Goal: Task Accomplishment & Management: Manage account settings

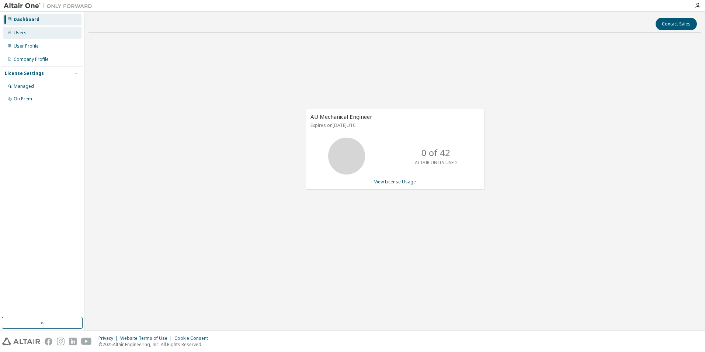
click at [29, 30] on div "Users" at bounding box center [42, 33] width 79 height 12
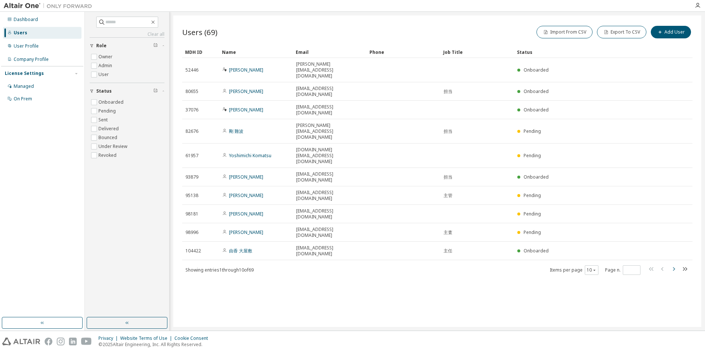
click at [672, 264] on icon "button" at bounding box center [673, 268] width 9 height 9
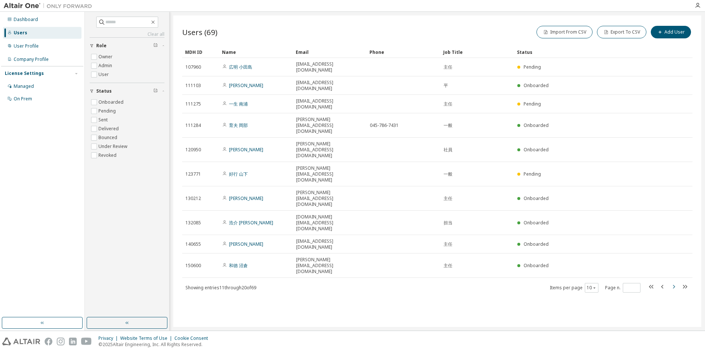
click at [672, 282] on icon "button" at bounding box center [673, 286] width 9 height 9
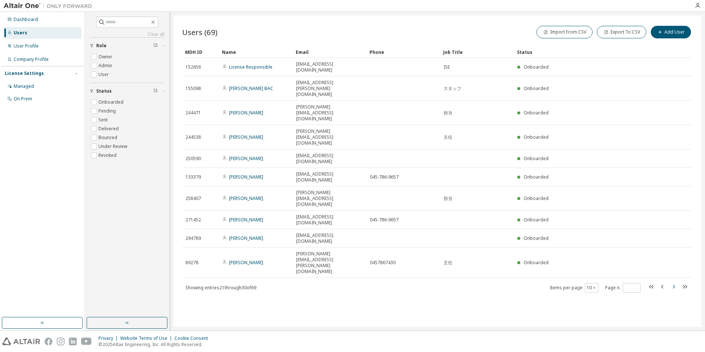
click at [672, 282] on icon "button" at bounding box center [673, 286] width 9 height 9
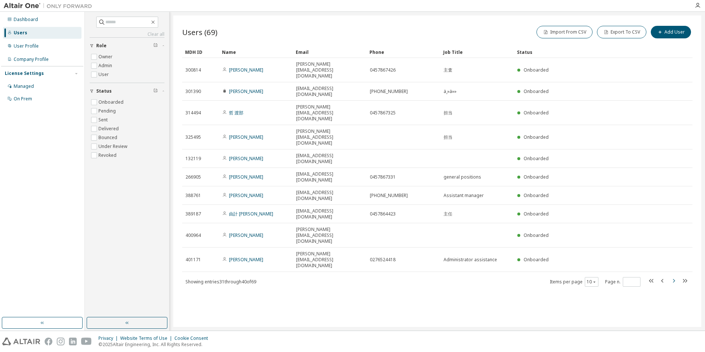
click at [672, 276] on icon "button" at bounding box center [673, 280] width 9 height 9
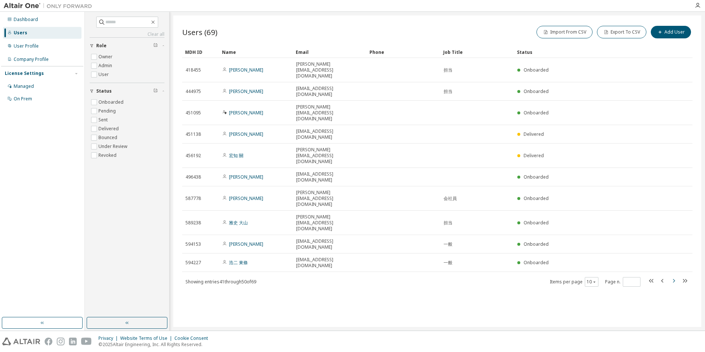
click at [672, 276] on icon "button" at bounding box center [673, 280] width 9 height 9
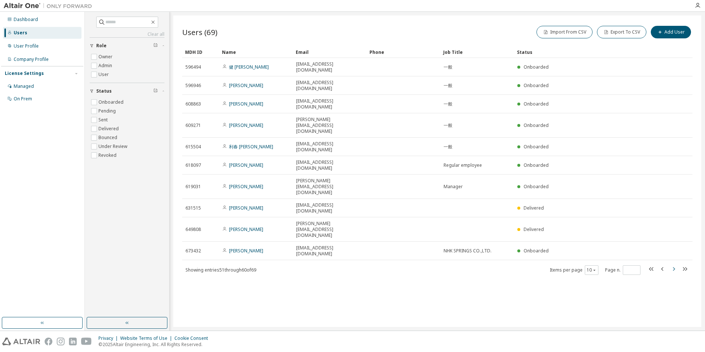
click at [672, 264] on icon "button" at bounding box center [673, 268] width 9 height 9
type input "*"
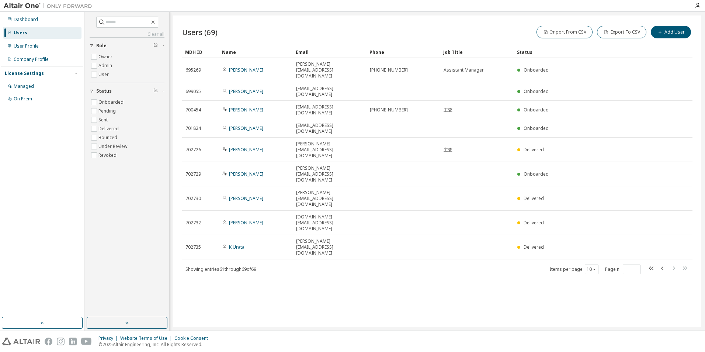
click at [672, 191] on div "Users (69) Import From CSV Export To CSV Add User Clear Load Save Save As Field…" at bounding box center [437, 170] width 528 height 311
click at [28, 85] on div "Managed" at bounding box center [24, 86] width 20 height 6
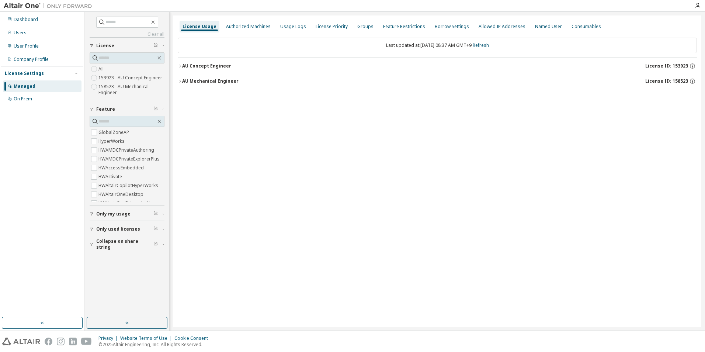
click at [181, 83] on icon "button" at bounding box center [180, 81] width 4 height 4
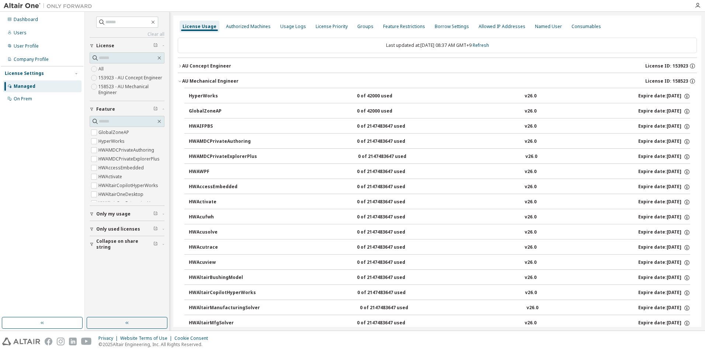
click at [181, 69] on button "AU Concept Engineer License ID: 153923" at bounding box center [437, 66] width 519 height 16
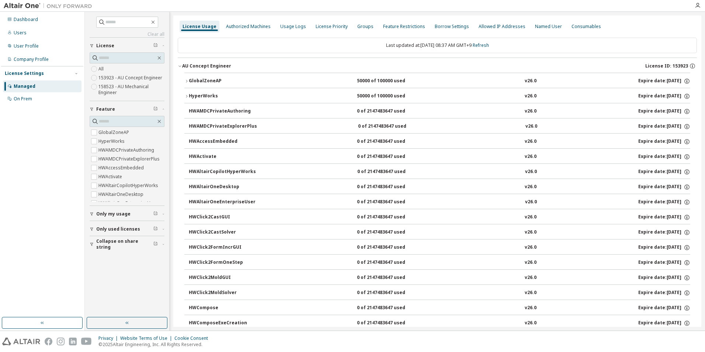
click at [184, 94] on icon "button" at bounding box center [186, 96] width 4 height 4
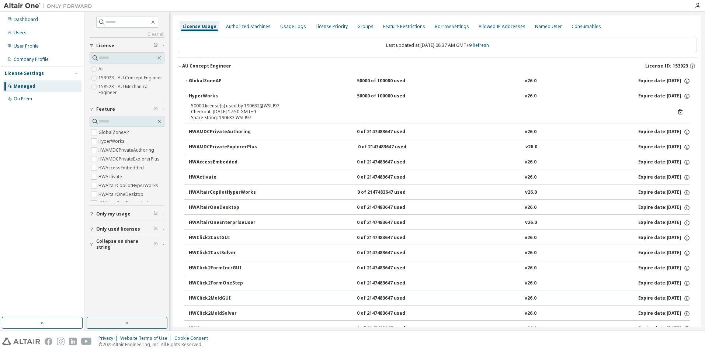
click at [188, 97] on icon "button" at bounding box center [186, 96] width 4 height 4
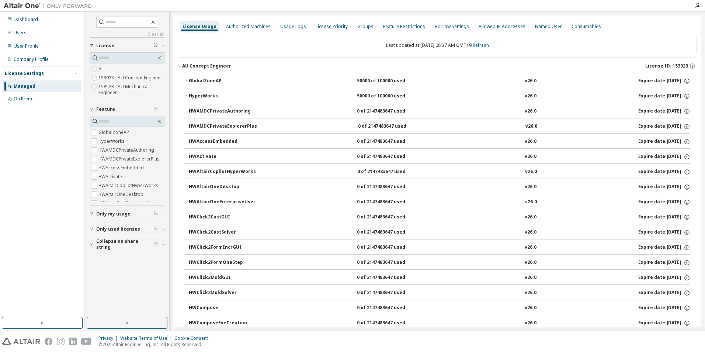
click at [181, 67] on icon "button" at bounding box center [180, 66] width 4 height 4
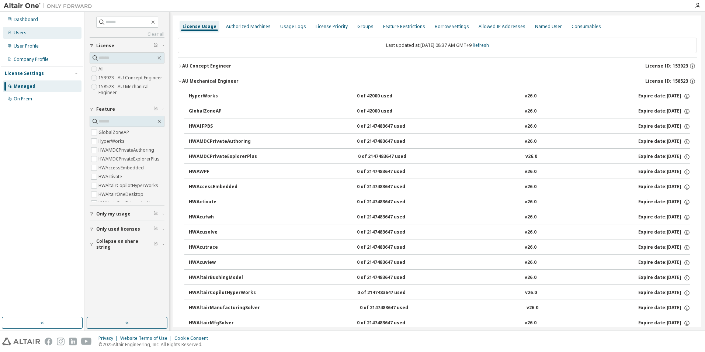
click at [20, 34] on div "Users" at bounding box center [20, 33] width 13 height 6
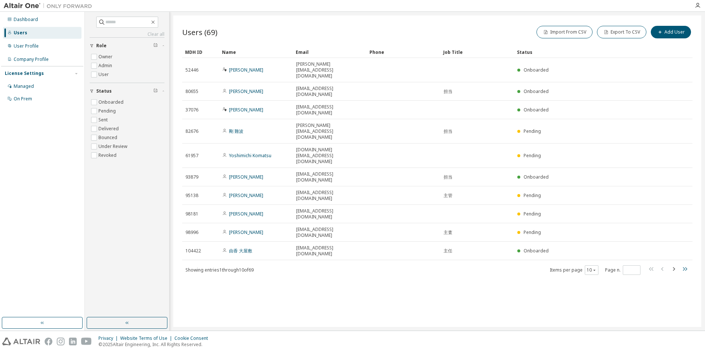
click at [688, 264] on icon "button" at bounding box center [684, 268] width 9 height 9
type input "*"
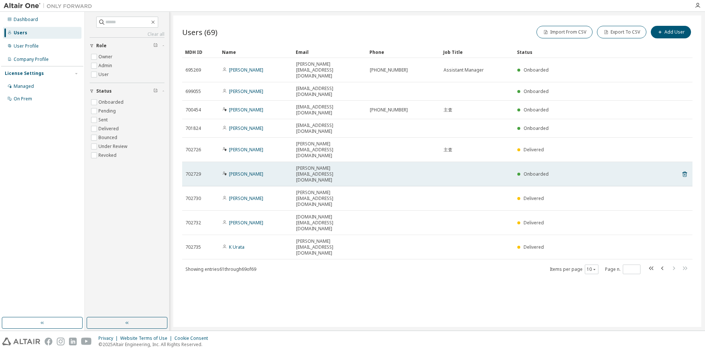
click at [285, 171] on div "Yosuke Tajiri" at bounding box center [255, 174] width 67 height 6
click at [243, 171] on link "Yosuke Tajiri" at bounding box center [246, 174] width 34 height 6
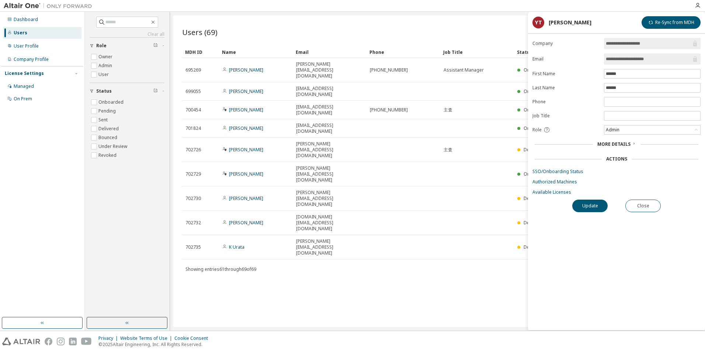
click at [367, 226] on div "Users (69) Import From CSV Export To CSV Add User Clear Load Save Save As Field…" at bounding box center [437, 170] width 528 height 311
click at [647, 206] on button "Close" at bounding box center [642, 205] width 35 height 13
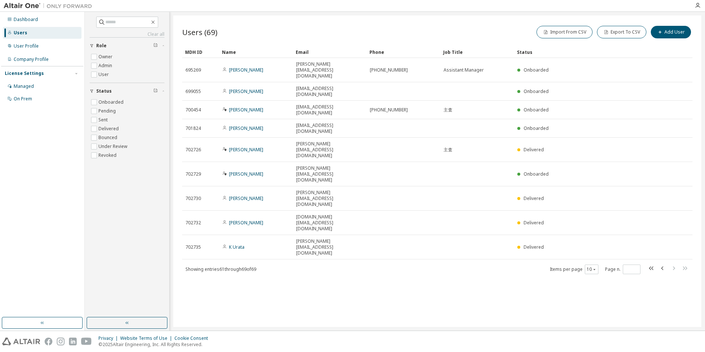
click at [433, 217] on div "Users (69) Import From CSV Export To CSV Add User Clear Load Save Save As Field…" at bounding box center [437, 170] width 528 height 311
click at [31, 81] on div "Managed" at bounding box center [42, 86] width 79 height 12
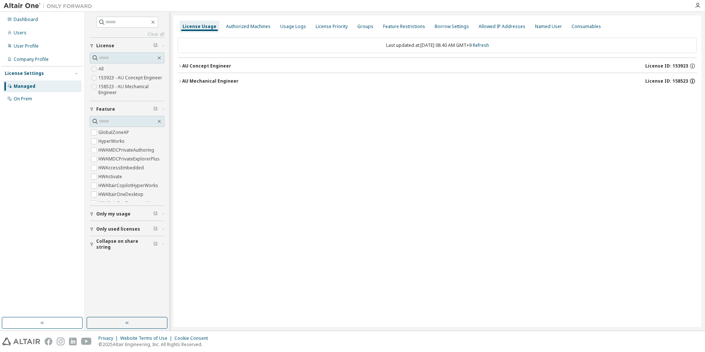
click at [692, 81] on icon "button" at bounding box center [692, 81] width 7 height 7
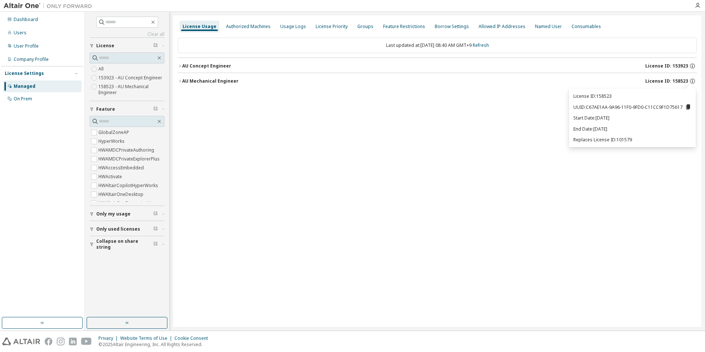
click at [501, 132] on div "License Usage Authorized Machines Usage Logs License Priority Groups Feature Re…" at bounding box center [437, 170] width 528 height 311
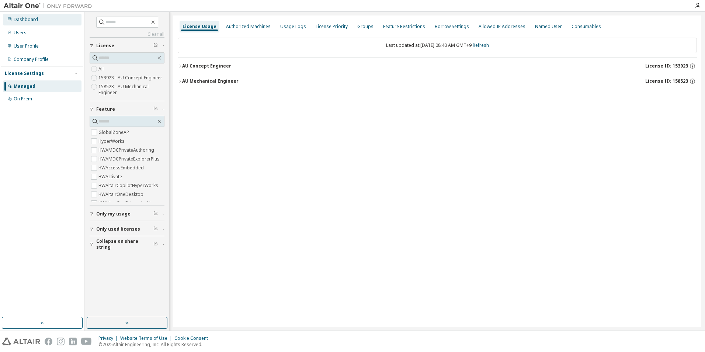
click at [34, 17] on div "Dashboard" at bounding box center [26, 20] width 24 height 6
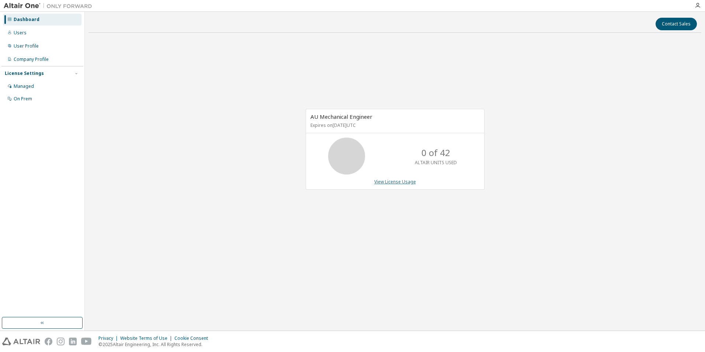
click at [401, 181] on link "View License Usage" at bounding box center [395, 181] width 42 height 6
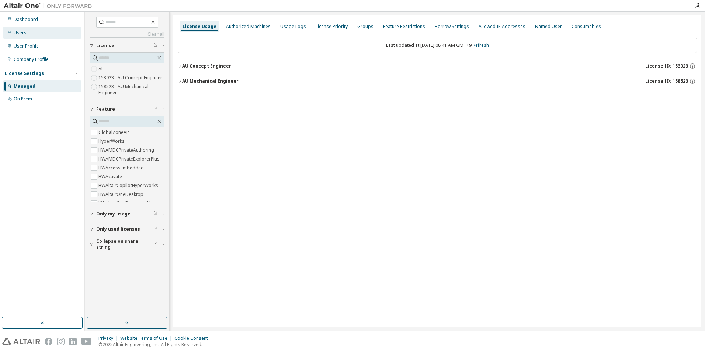
click at [34, 35] on div "Users" at bounding box center [42, 33] width 79 height 12
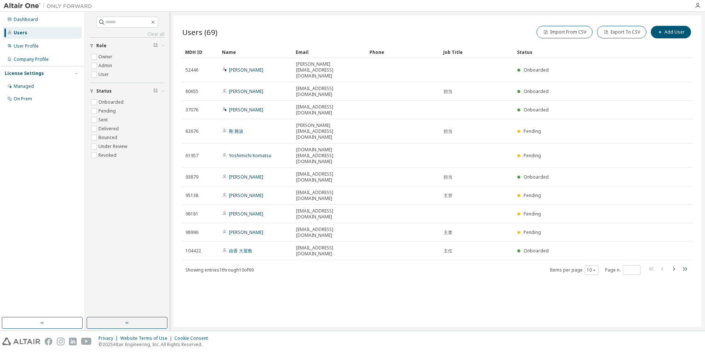
click at [684, 267] on icon "button" at bounding box center [685, 269] width 4 height 4
type input "*"
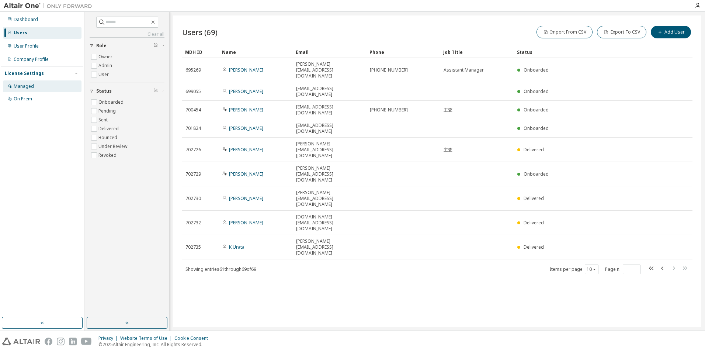
click at [25, 88] on div "Managed" at bounding box center [24, 86] width 20 height 6
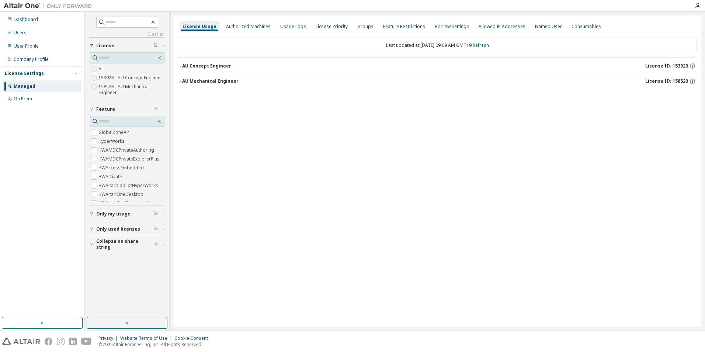
click at [180, 80] on icon "button" at bounding box center [180, 81] width 4 height 4
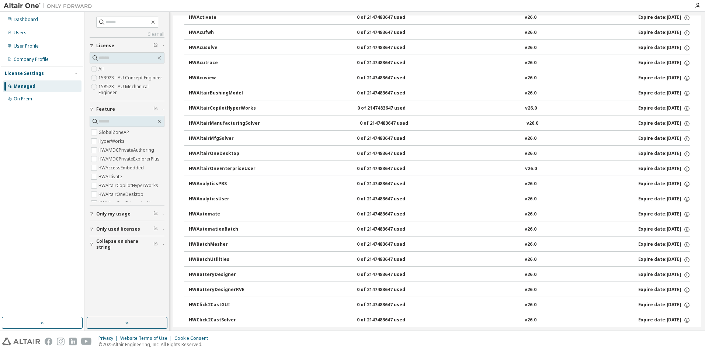
scroll to position [147, 0]
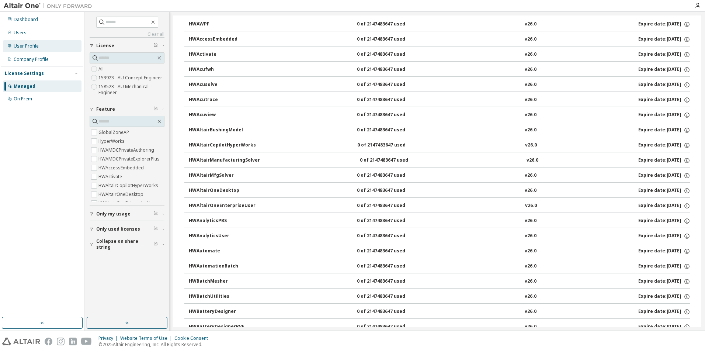
click at [42, 50] on div "User Profile" at bounding box center [42, 46] width 79 height 12
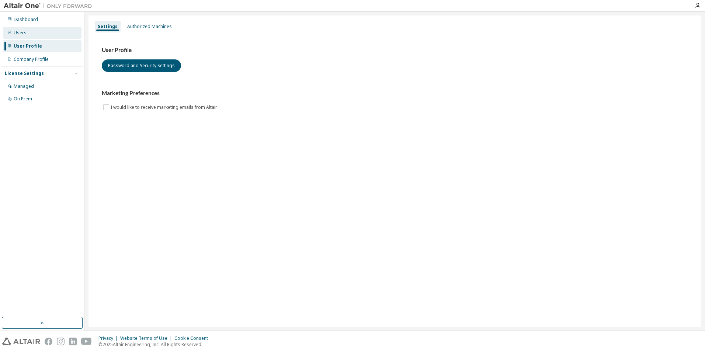
click at [44, 37] on div "Users" at bounding box center [42, 33] width 79 height 12
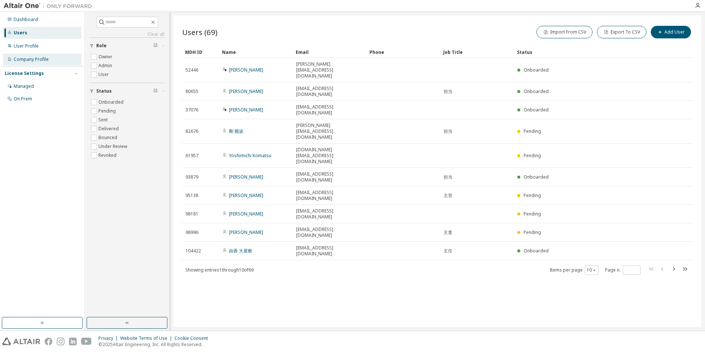
click at [50, 62] on div "Company Profile" at bounding box center [42, 59] width 79 height 12
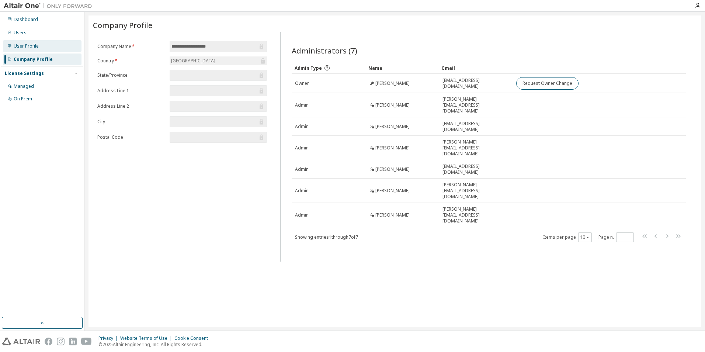
click at [25, 43] on div "User Profile" at bounding box center [26, 46] width 25 height 6
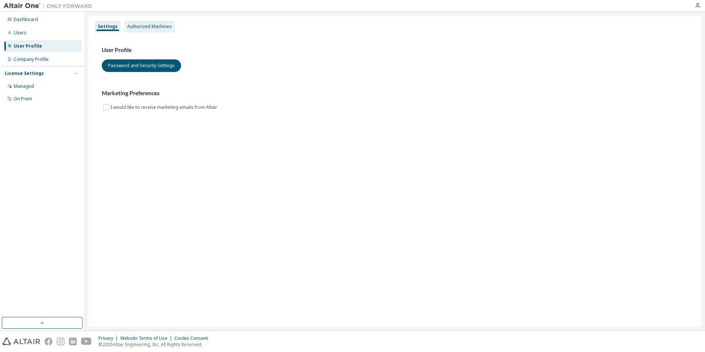
click at [155, 27] on div "Authorized Machines" at bounding box center [149, 27] width 45 height 6
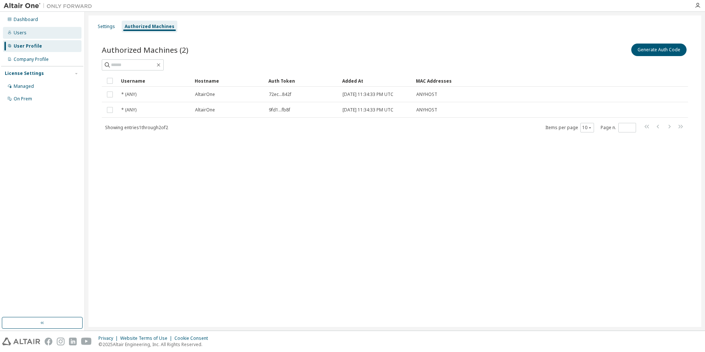
click at [34, 34] on div "Users" at bounding box center [42, 33] width 79 height 12
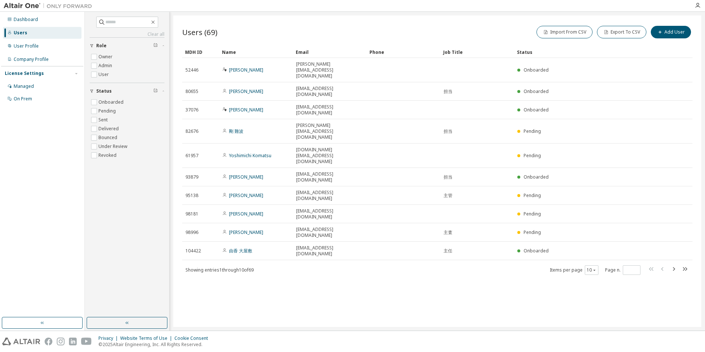
click at [684, 264] on icon "button" at bounding box center [684, 268] width 9 height 9
type input "*"
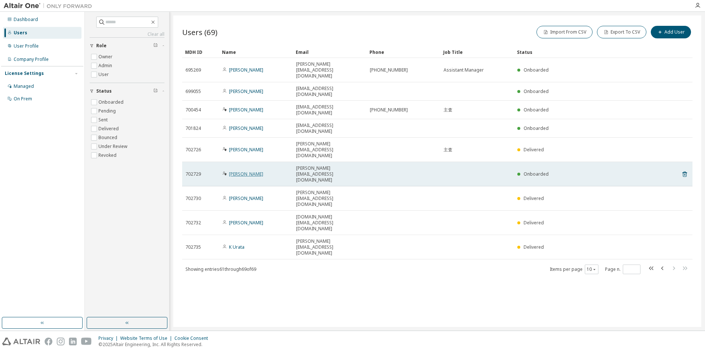
click at [243, 171] on link "Yosuke Tajiri" at bounding box center [246, 174] width 34 height 6
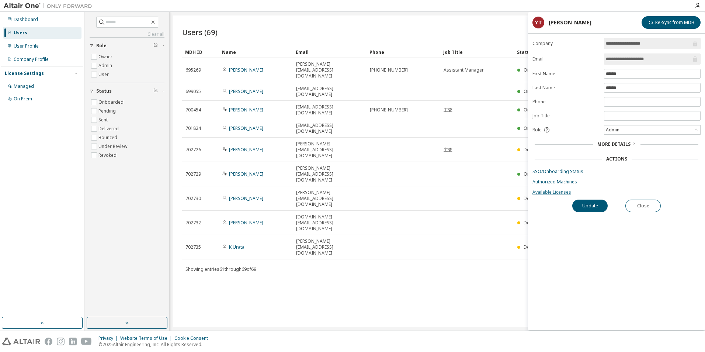
click at [548, 194] on link "Available Licenses" at bounding box center [616, 192] width 168 height 6
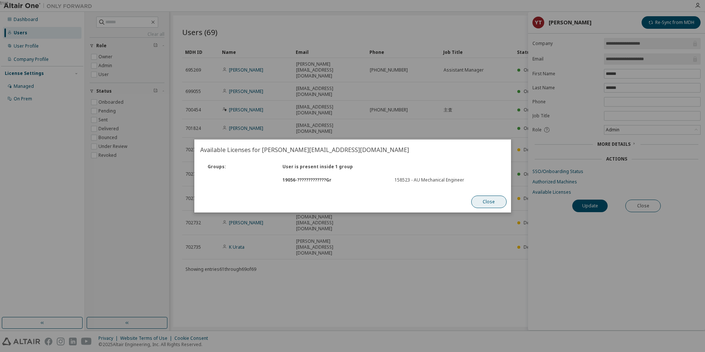
click at [477, 198] on button "Close" at bounding box center [488, 201] width 35 height 13
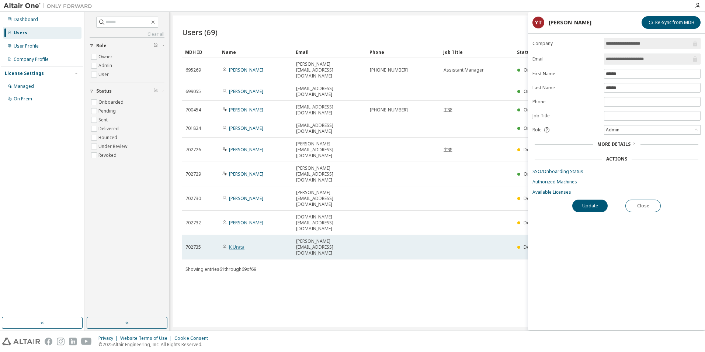
click at [237, 244] on link "K Urata" at bounding box center [236, 247] width 15 height 6
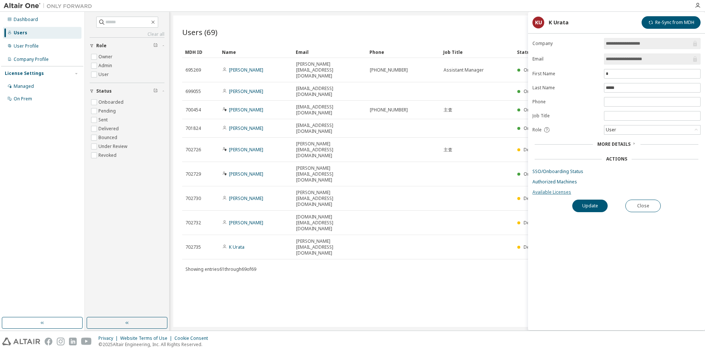
click at [538, 192] on link "Available Licenses" at bounding box center [616, 192] width 168 height 6
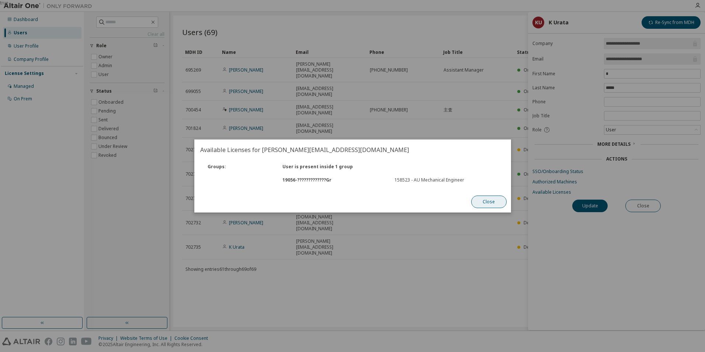
click at [482, 198] on button "Close" at bounding box center [488, 201] width 35 height 13
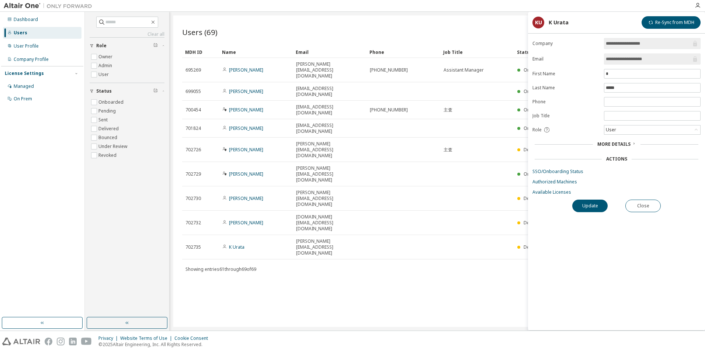
drag, startPoint x: 427, startPoint y: 218, endPoint x: 410, endPoint y: 221, distance: 16.9
click at [427, 219] on div "Users (69) Import From CSV Export To CSV Add User Clear Load Save Save As Field…" at bounding box center [437, 170] width 528 height 311
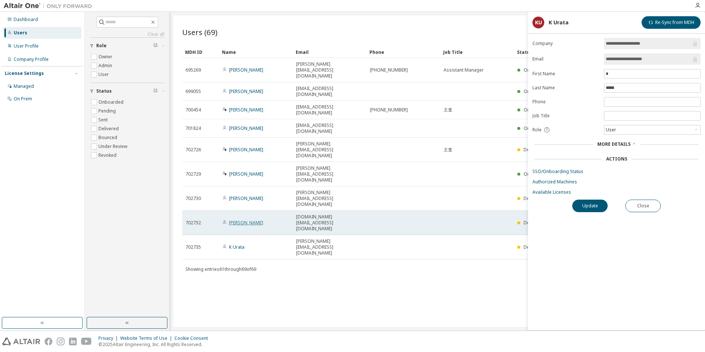
click at [241, 219] on link "Toi Suzuki" at bounding box center [246, 222] width 34 height 6
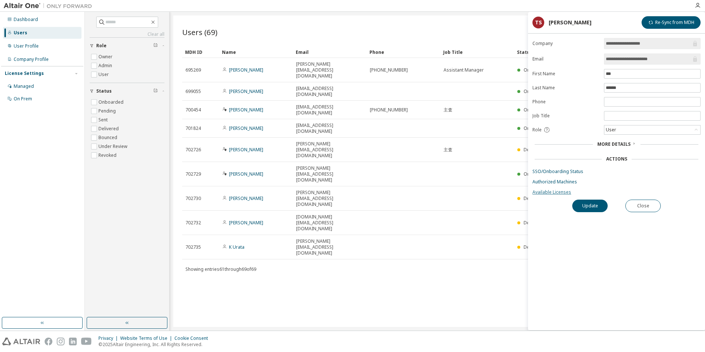
click at [541, 190] on link "Available Licenses" at bounding box center [616, 192] width 168 height 6
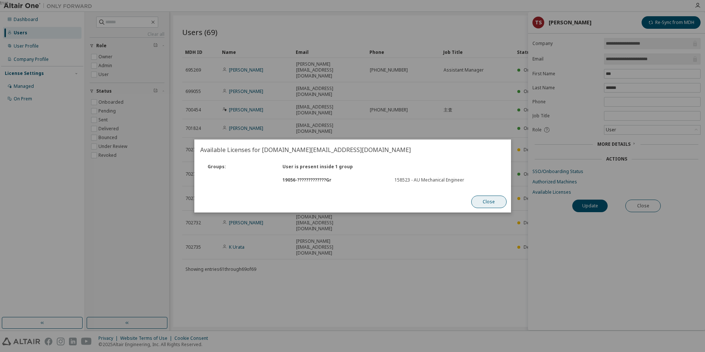
click at [491, 198] on button "Close" at bounding box center [488, 201] width 35 height 13
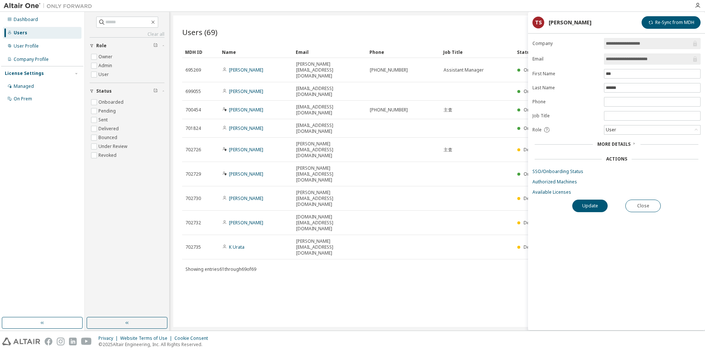
click at [367, 238] on div "Users (69) Import From CSV Export To CSV Add User Clear Load Save Save As Field…" at bounding box center [437, 170] width 528 height 311
click at [639, 209] on button "Close" at bounding box center [642, 205] width 35 height 13
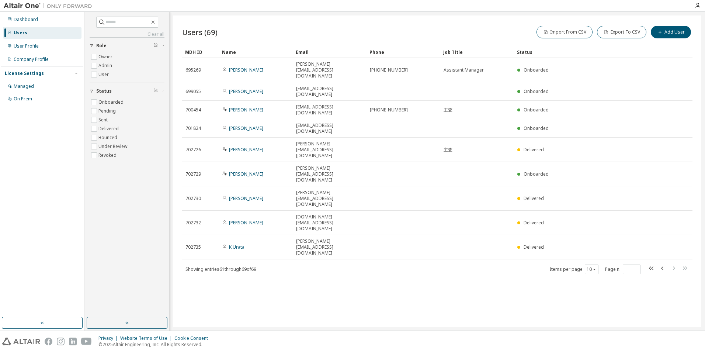
click at [442, 234] on div "Users (69) Import From CSV Export To CSV Add User Clear Load Save Save As Field…" at bounding box center [437, 170] width 528 height 311
